Goal: Task Accomplishment & Management: Use online tool/utility

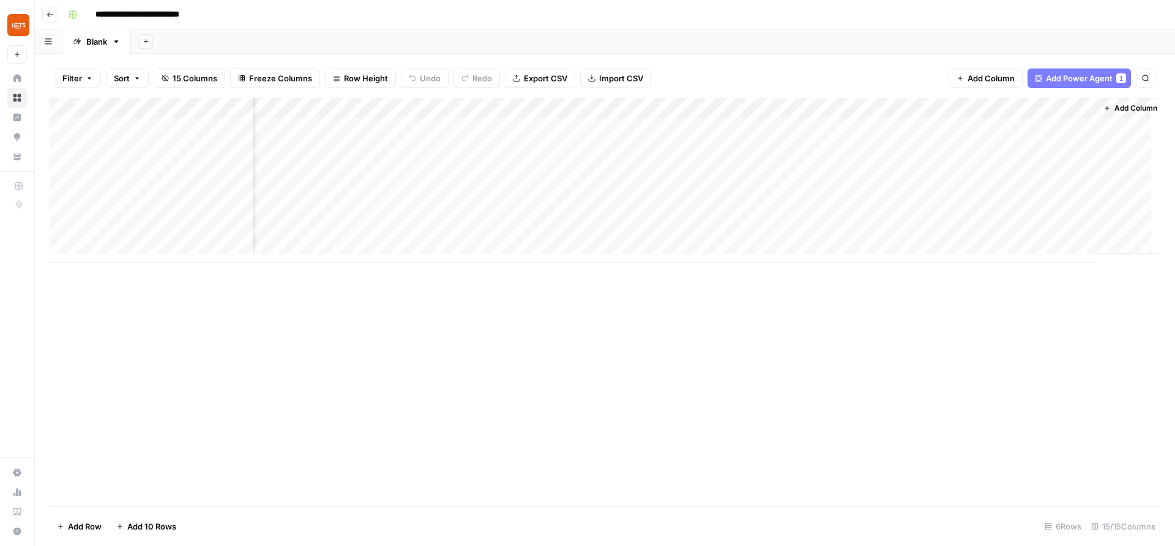
scroll to position [0, 865]
click at [939, 78] on span "Add Power Agent" at bounding box center [1079, 78] width 67 height 12
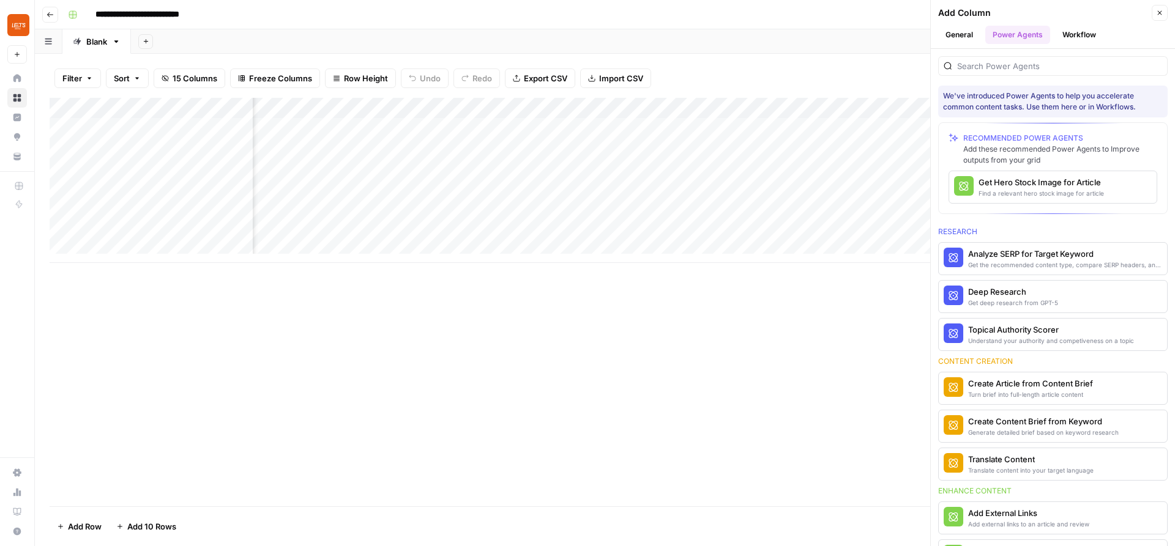
click at [939, 10] on icon "button" at bounding box center [1159, 12] width 7 height 7
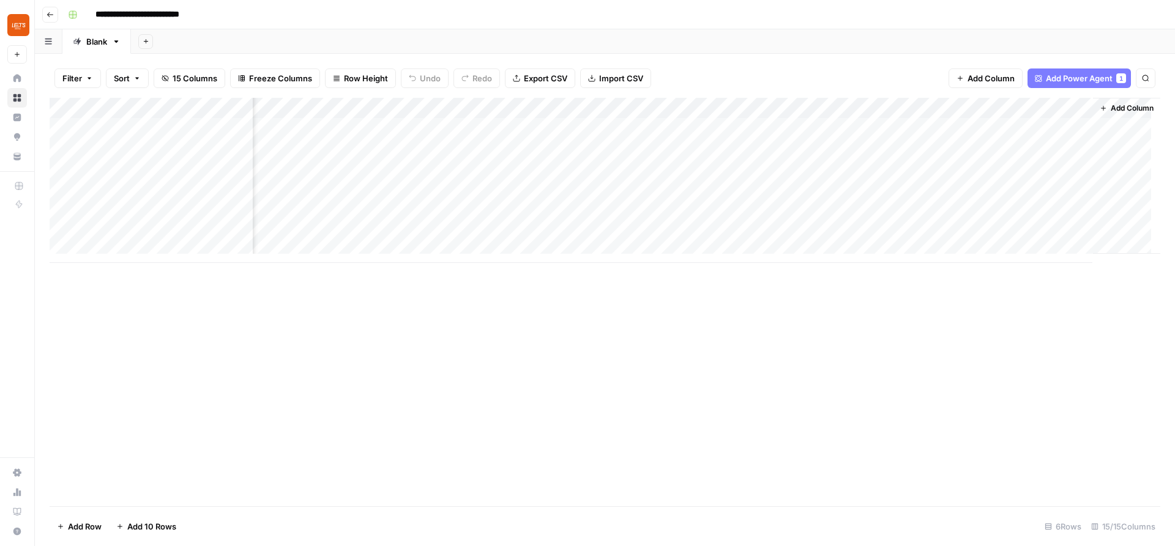
click at [939, 73] on span "Add Power Agent" at bounding box center [1079, 78] width 67 height 12
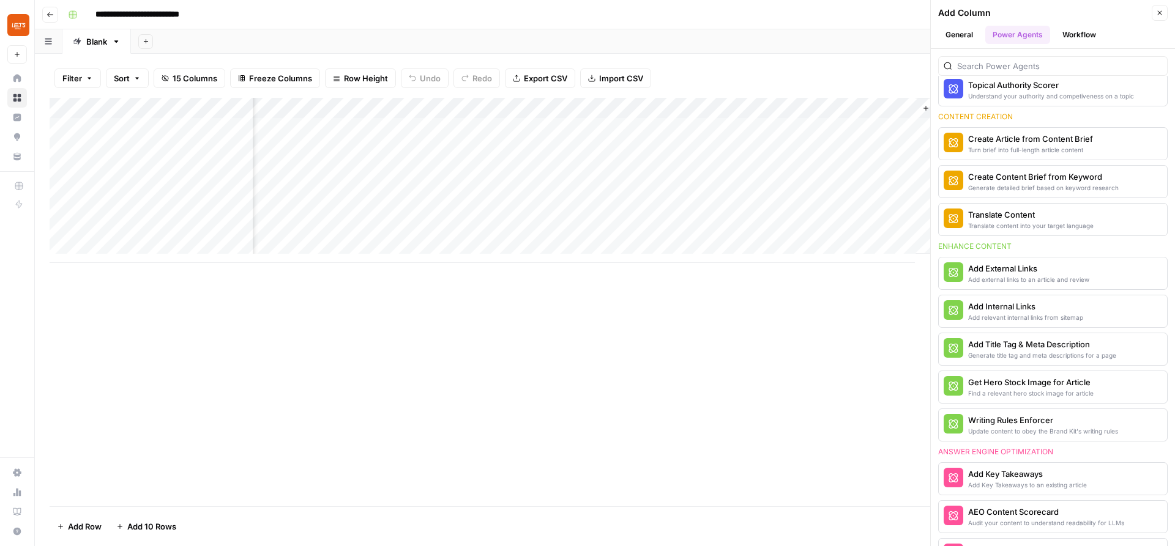
scroll to position [306, 0]
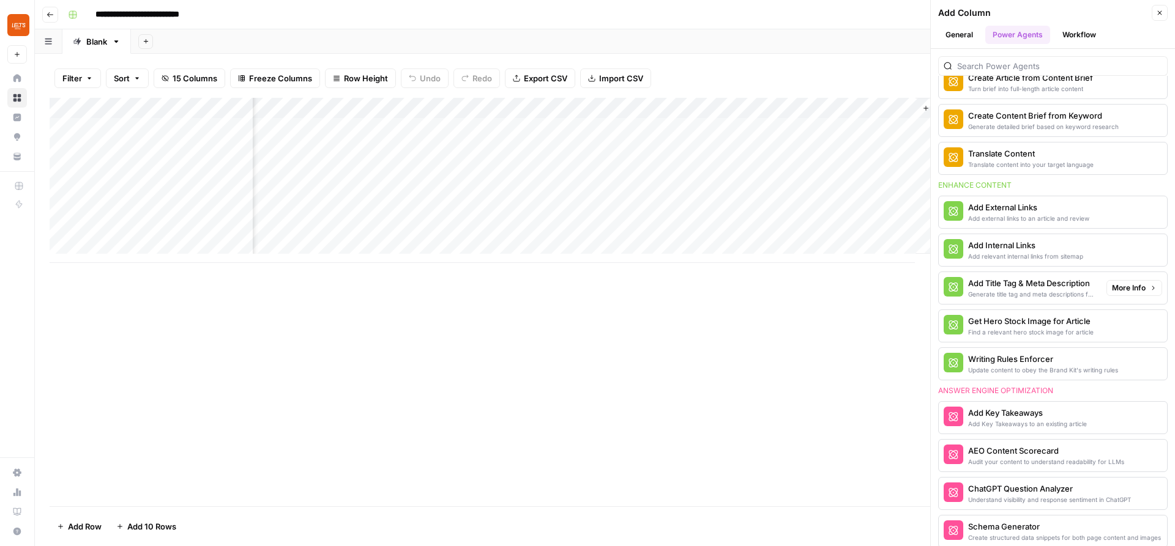
click at [939, 287] on div "Add Title Tag & Meta Description" at bounding box center [1032, 283] width 129 height 12
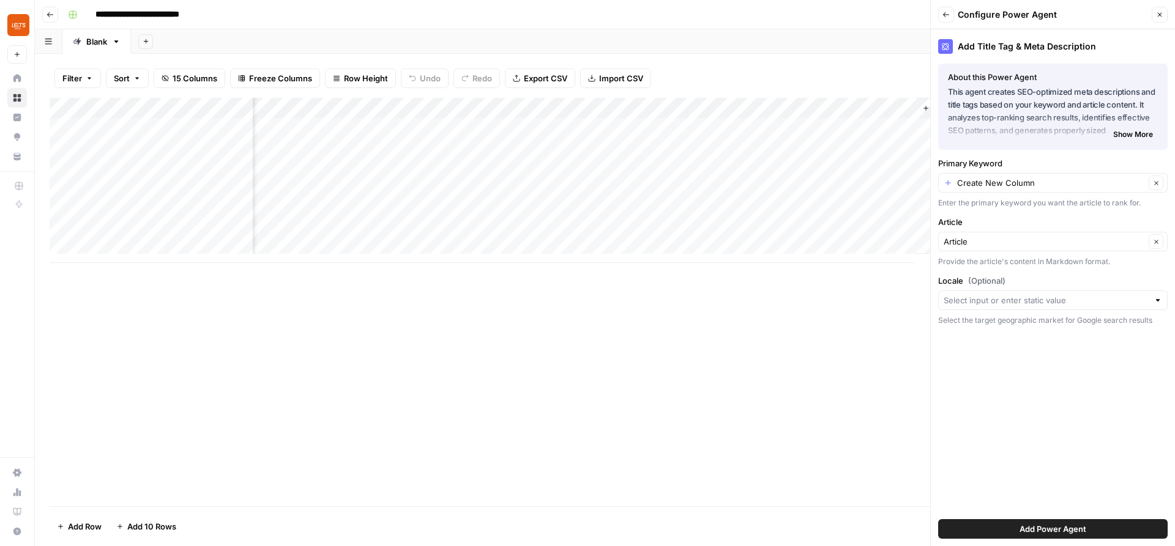
click at [939, 446] on button "Add Power Agent" at bounding box center [1052, 530] width 229 height 20
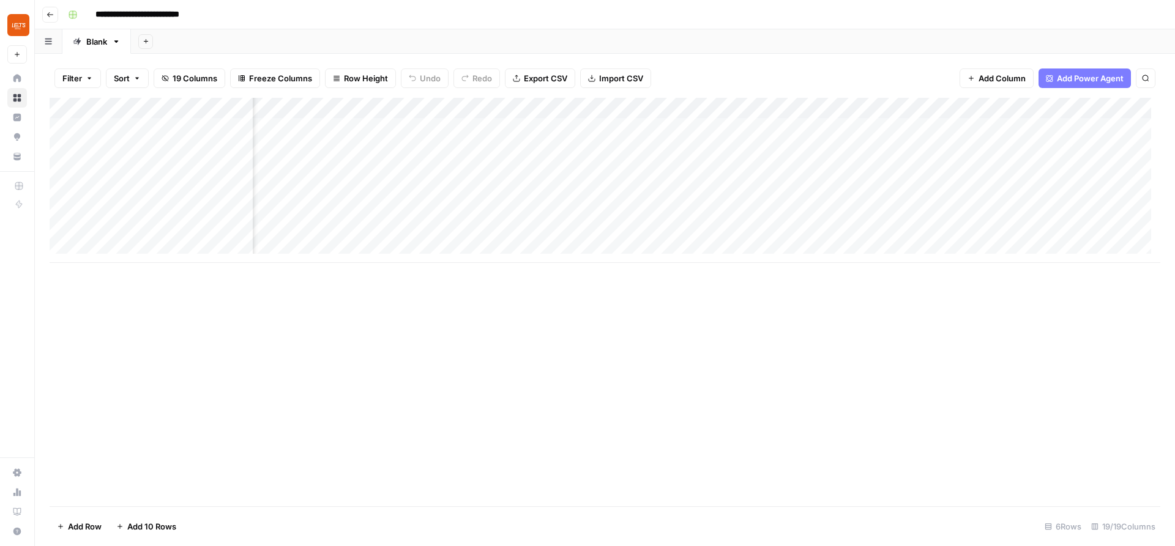
scroll to position [0, 1248]
click at [939, 72] on button "Add Power Agent" at bounding box center [1085, 79] width 92 height 20
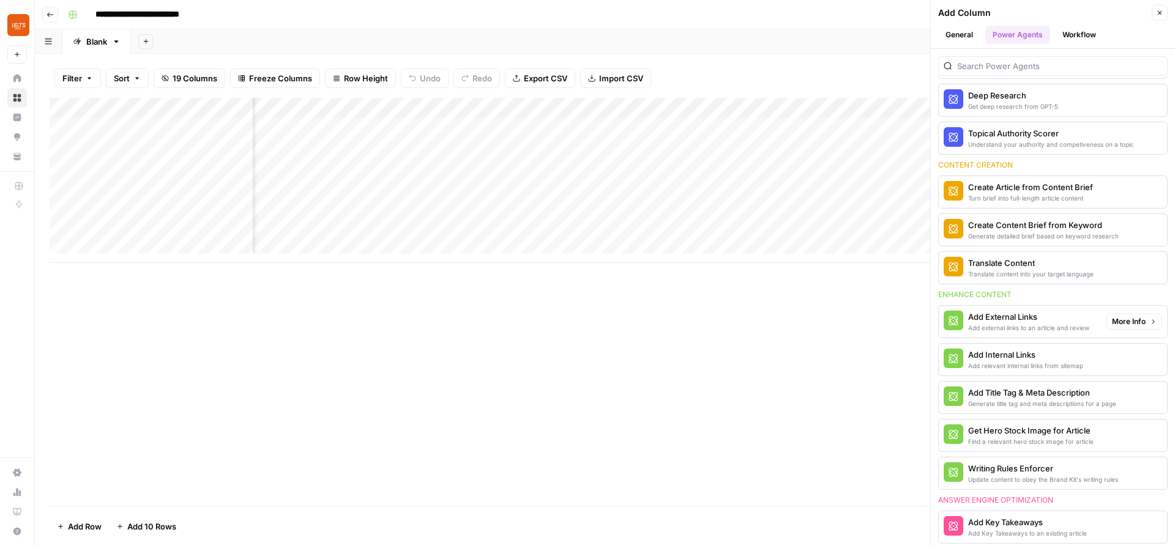
scroll to position [122, 0]
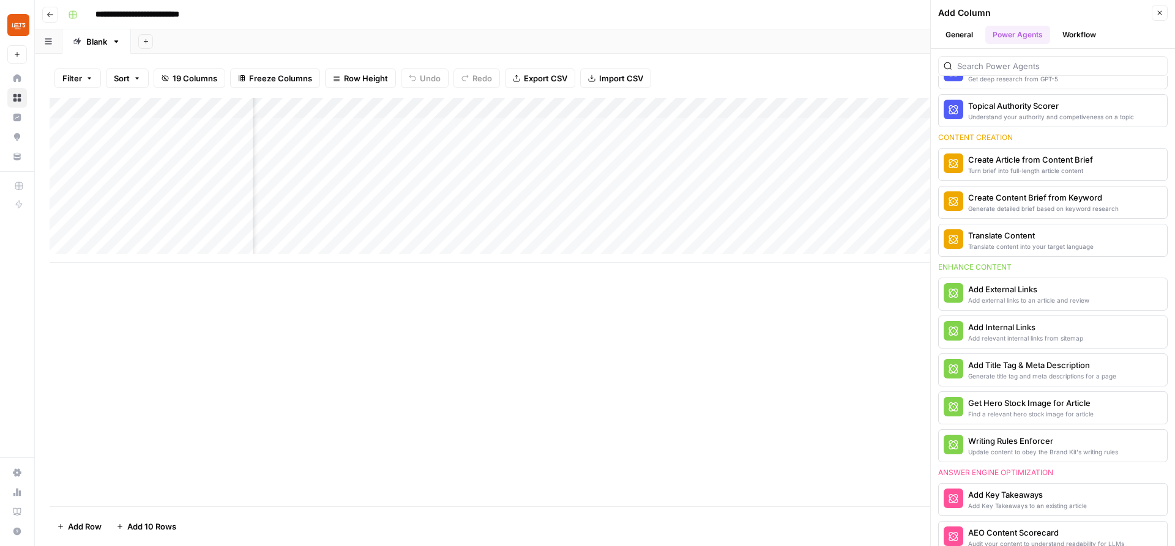
click at [939, 10] on icon "button" at bounding box center [1159, 12] width 7 height 7
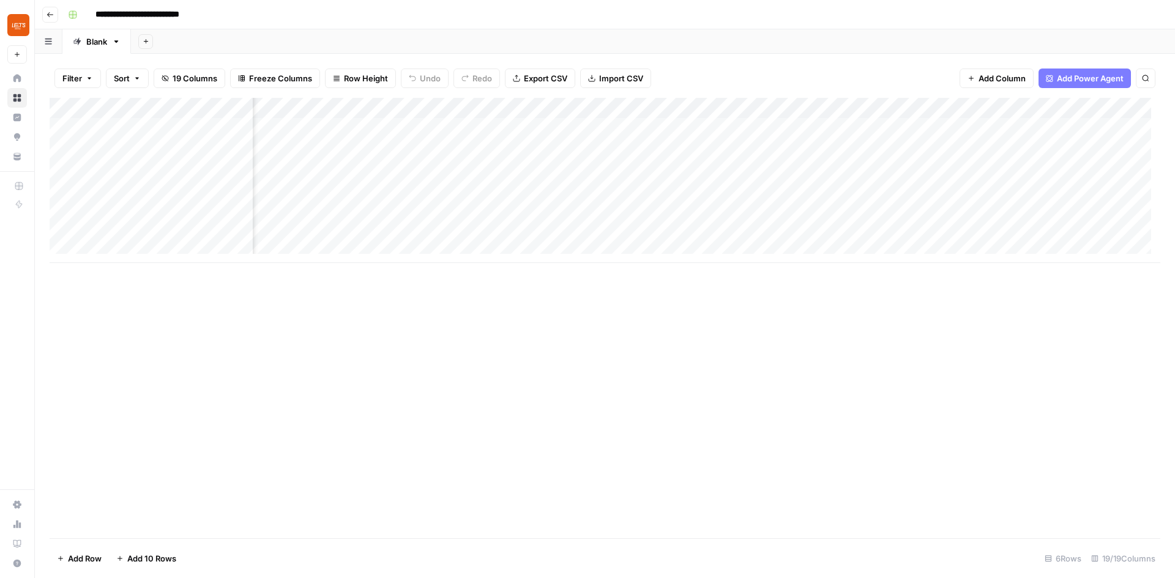
scroll to position [0, 815]
click at [690, 149] on div "Add Column" at bounding box center [605, 180] width 1111 height 165
click at [767, 166] on div "Add Column" at bounding box center [605, 180] width 1111 height 165
click at [765, 186] on div "Add Column" at bounding box center [605, 180] width 1111 height 165
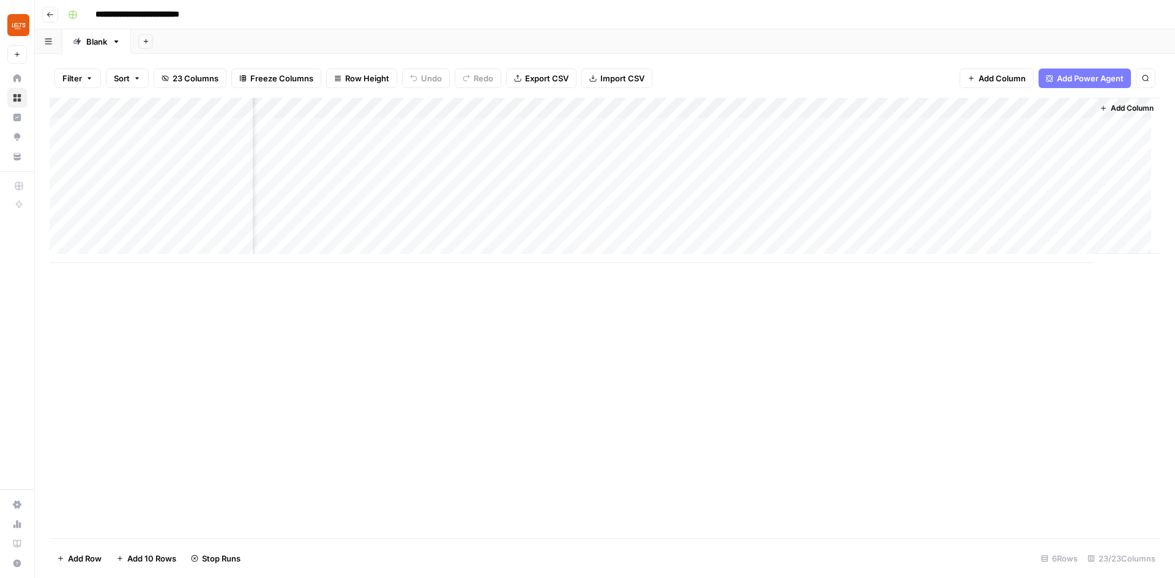
click at [767, 212] on div "Add Column" at bounding box center [605, 180] width 1111 height 165
